Goal: Information Seeking & Learning: Learn about a topic

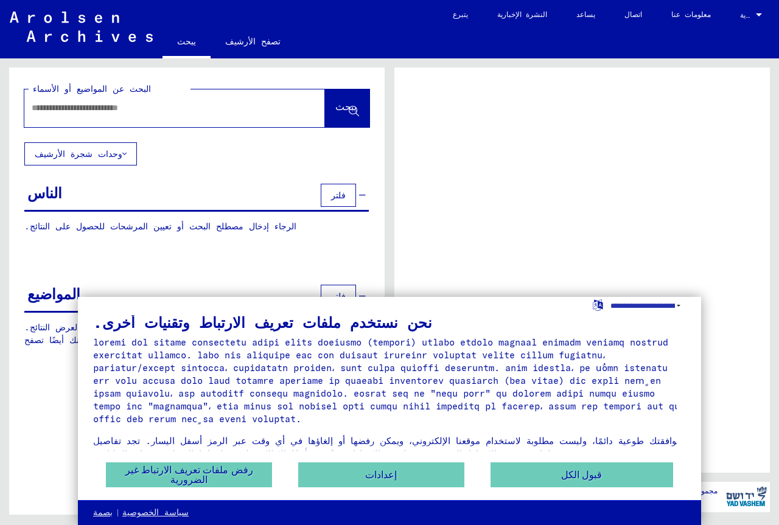
drag, startPoint x: 12, startPoint y: 0, endPoint x: 529, endPoint y: 121, distance: 531.3
click at [529, 121] on div at bounding box center [582, 270] width 376 height 405
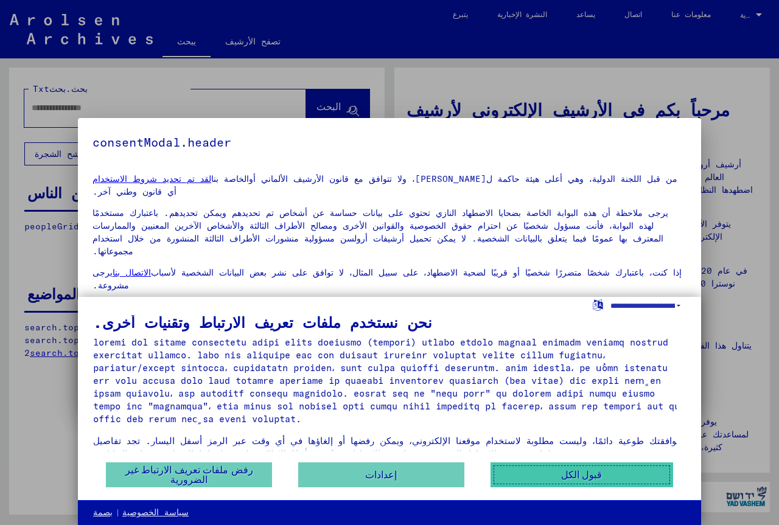
click at [578, 468] on button "قبول الكل" at bounding box center [582, 475] width 183 height 25
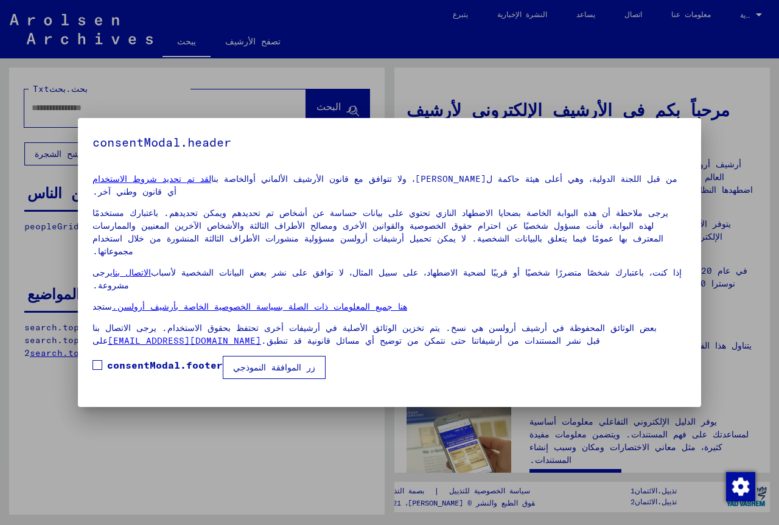
click at [290, 373] on font "زر الموافقة النموذجي" at bounding box center [274, 367] width 82 height 11
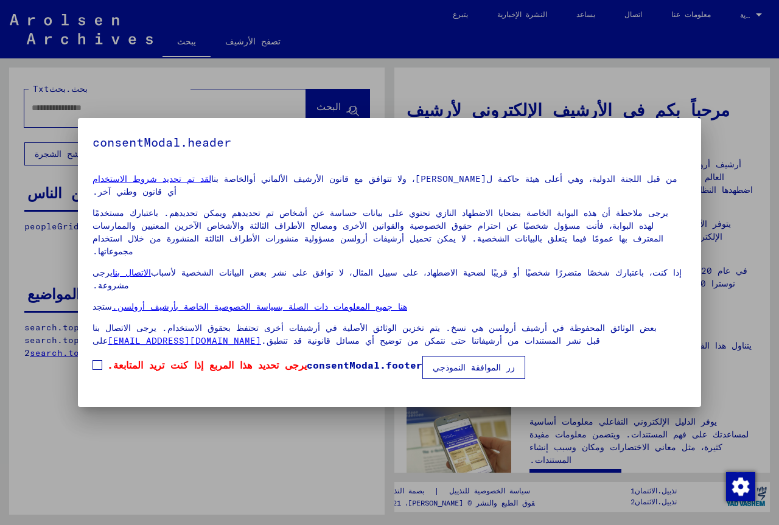
click at [91, 371] on mat-dialog-content "لقد تم تحديد شروط الاستخدام الخاصة بنا من قبل اللجنة الدولية، وهي أعلى هيئة حاك…" at bounding box center [389, 271] width 623 height 215
click at [93, 371] on label "يرجى تحديد هذا المربع إذا كنت تريد المتابعة. consentModal.footer" at bounding box center [258, 365] width 330 height 15
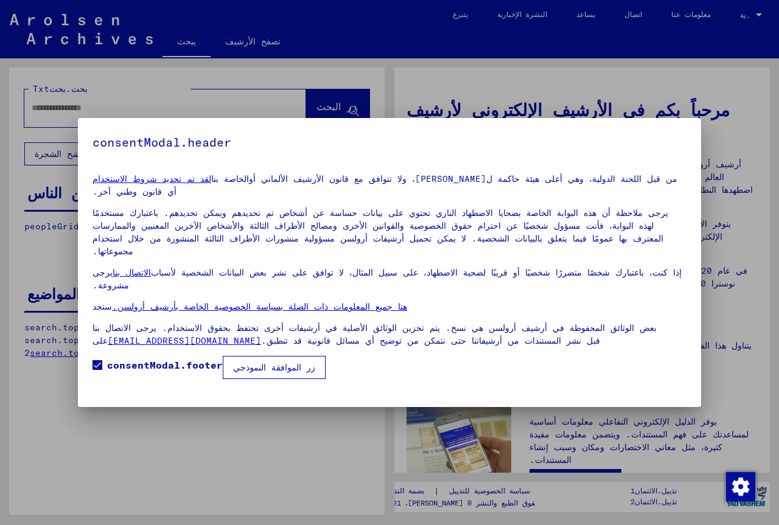
click at [298, 373] on font "زر الموافقة النموذجي" at bounding box center [274, 367] width 82 height 11
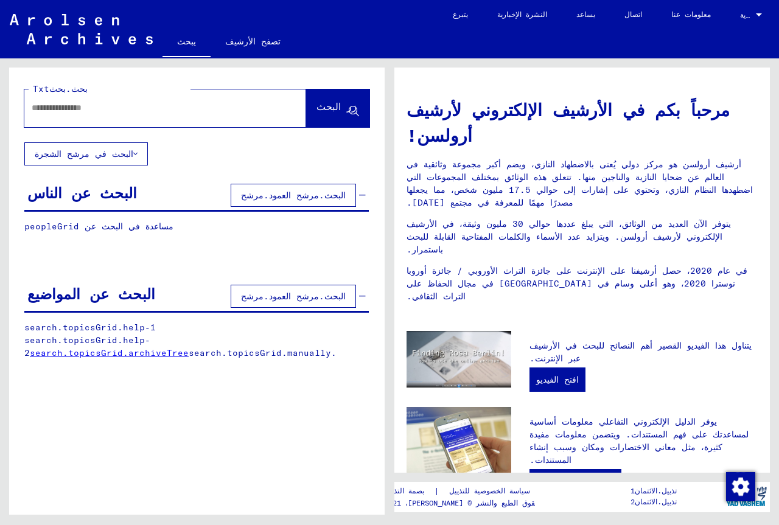
click at [114, 105] on input "text" at bounding box center [151, 108] width 238 height 13
type input "*"
click at [184, 124] on div at bounding box center [165, 108] width 282 height 38
click at [194, 116] on div at bounding box center [146, 107] width 245 height 27
click at [121, 113] on input "text" at bounding box center [151, 108] width 238 height 13
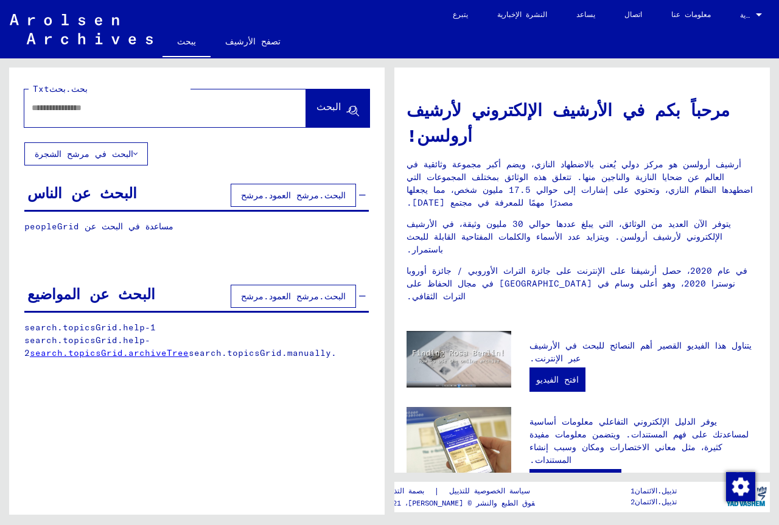
paste input "**********"
type input "**********"
click at [320, 115] on span "زر البحث" at bounding box center [338, 109] width 43 height 13
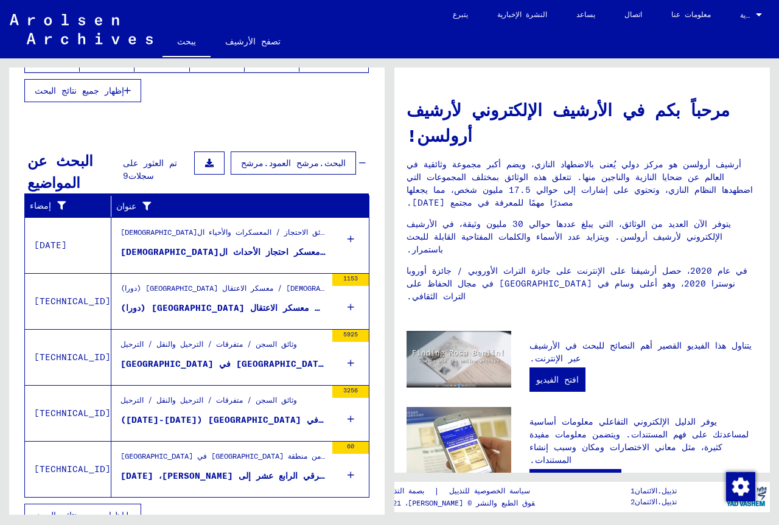
scroll to position [358, 0]
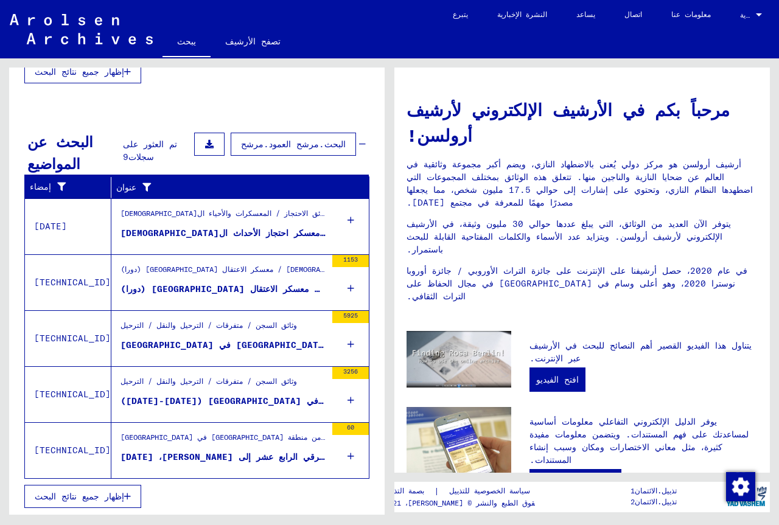
click at [226, 223] on div "وثائق الاحتجاز / المعسكرات والأحياء ال[DEMOGRAPHIC_DATA]" at bounding box center [224, 216] width 206 height 17
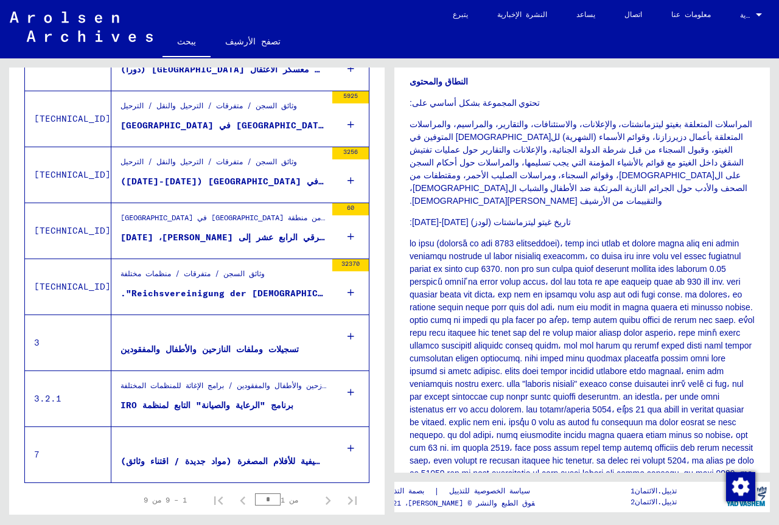
scroll to position [244, 0]
